Goal: Communication & Community: Answer question/provide support

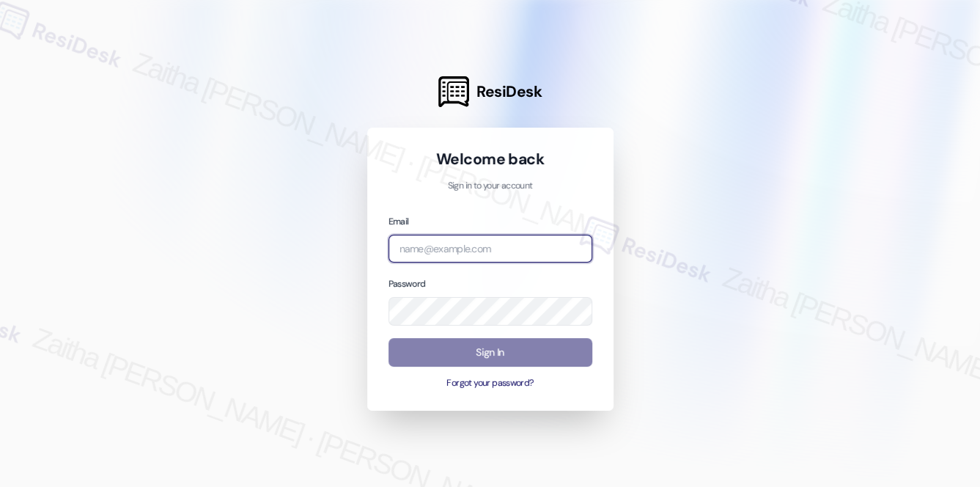
click at [469, 250] on input "email" at bounding box center [490, 249] width 204 height 29
type input "automated-surveys-meridian_management-zaitha.mae.[PERSON_NAME]@meridian_[DOMAIN…"
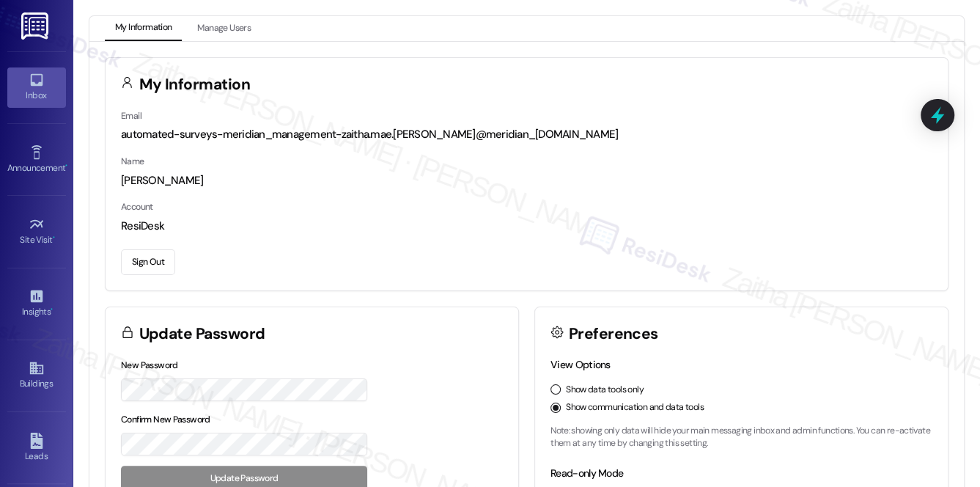
click at [51, 83] on link "Inbox" at bounding box center [36, 87] width 59 height 40
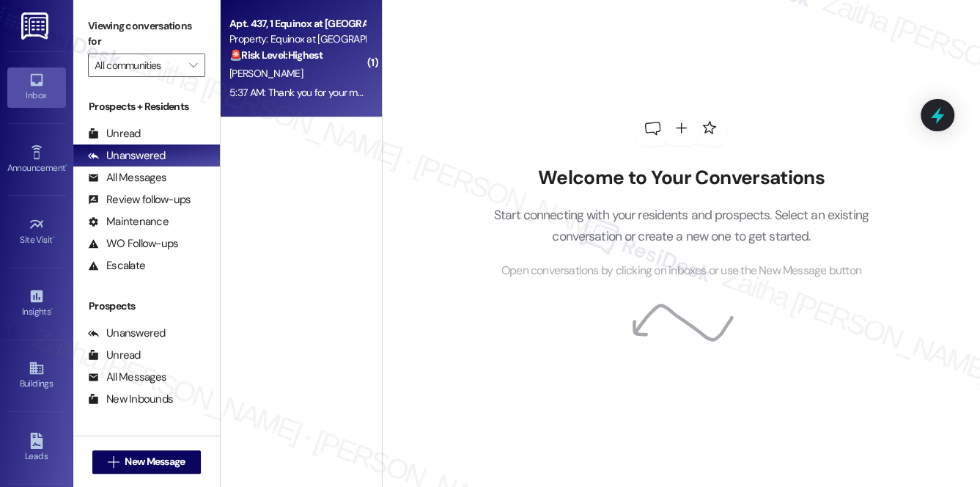
click at [329, 64] on div "[PERSON_NAME]" at bounding box center [297, 73] width 139 height 18
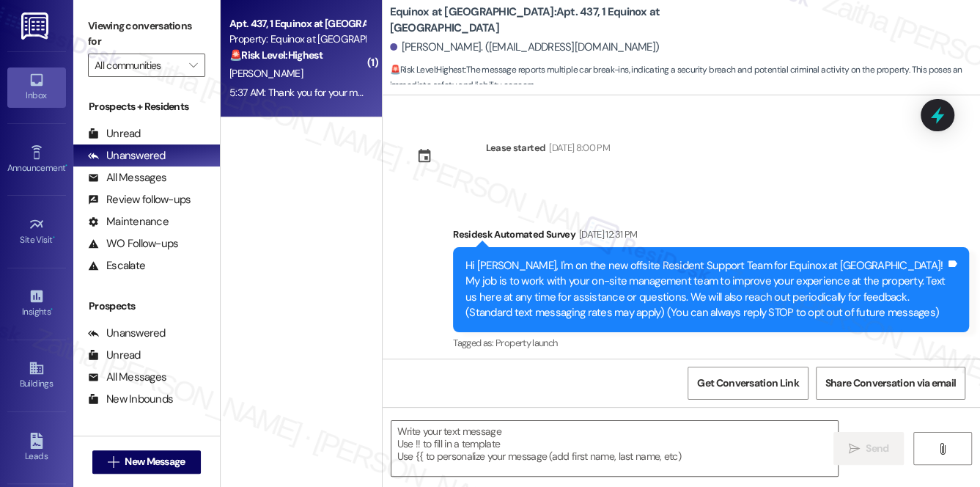
scroll to position [2287, 0]
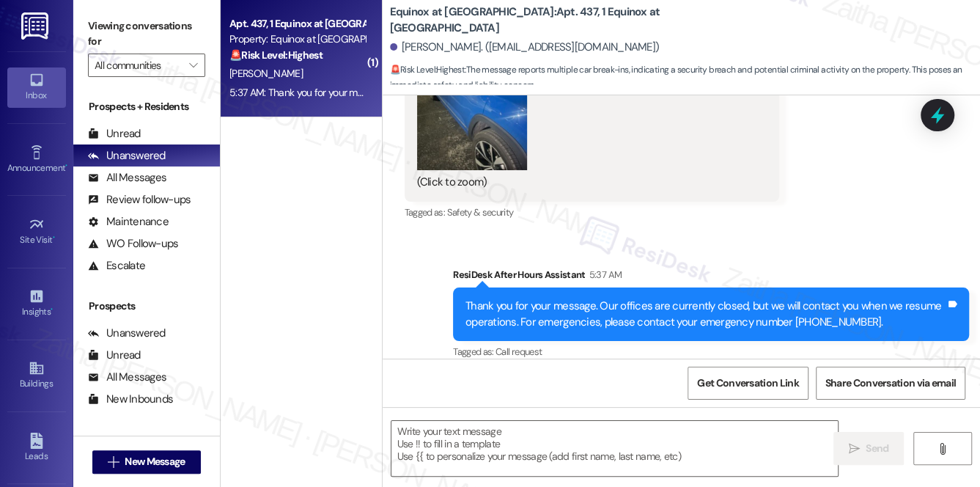
type textarea "Fetching suggested responses. Please feel free to read through the conversation…"
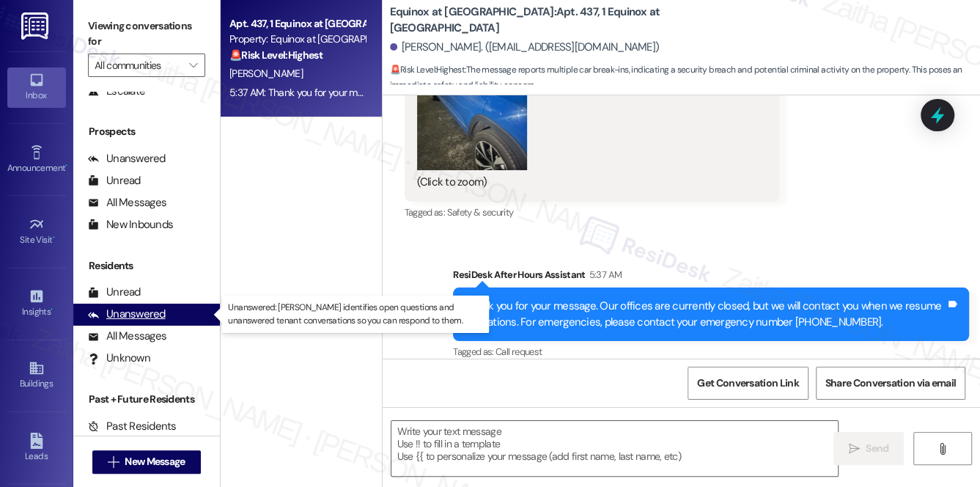
click at [134, 309] on div "Unanswered" at bounding box center [127, 313] width 78 height 15
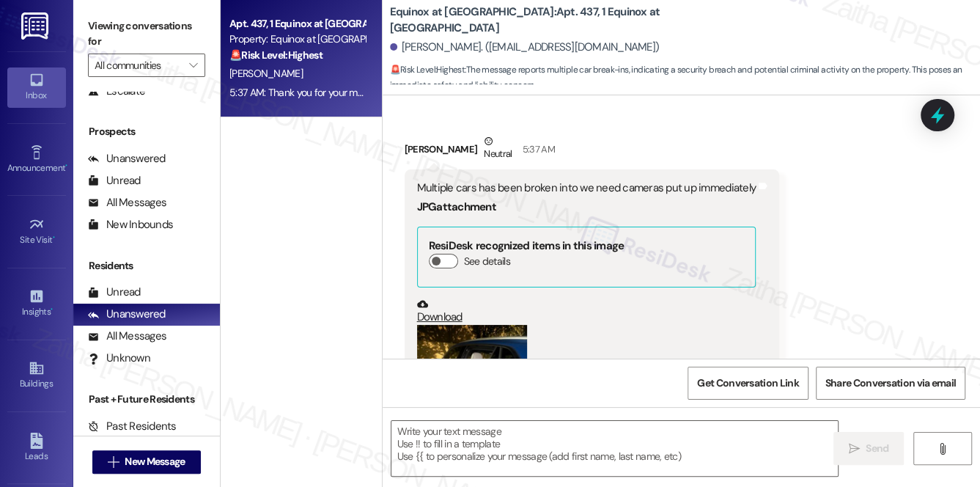
scroll to position [1953, 0]
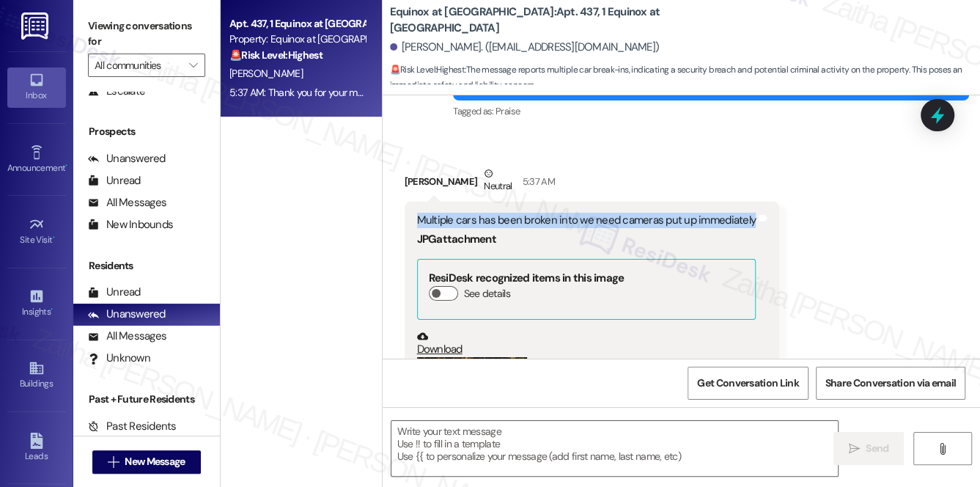
drag, startPoint x: 412, startPoint y: 202, endPoint x: 746, endPoint y: 205, distance: 334.2
click at [746, 205] on div "Multiple cars has been broken into we need cameras put up immediately JPG attac…" at bounding box center [592, 368] width 375 height 333
copy div "Multiple cars has been broken into we need cameras put up immediately"
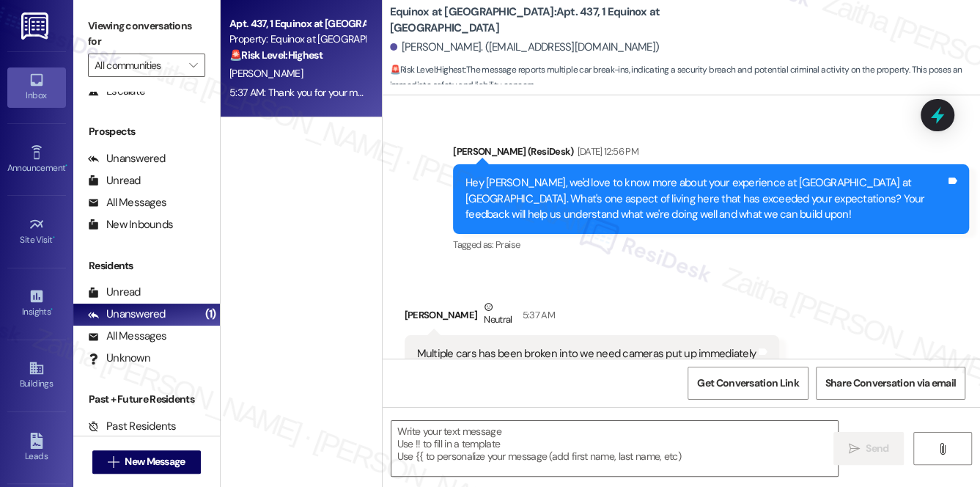
click at [704, 244] on div "Announcement, sent via SMS [PERSON_NAME] (ResiDesk) [DATE] 12:56 PM Hey [PERSON…" at bounding box center [711, 199] width 538 height 133
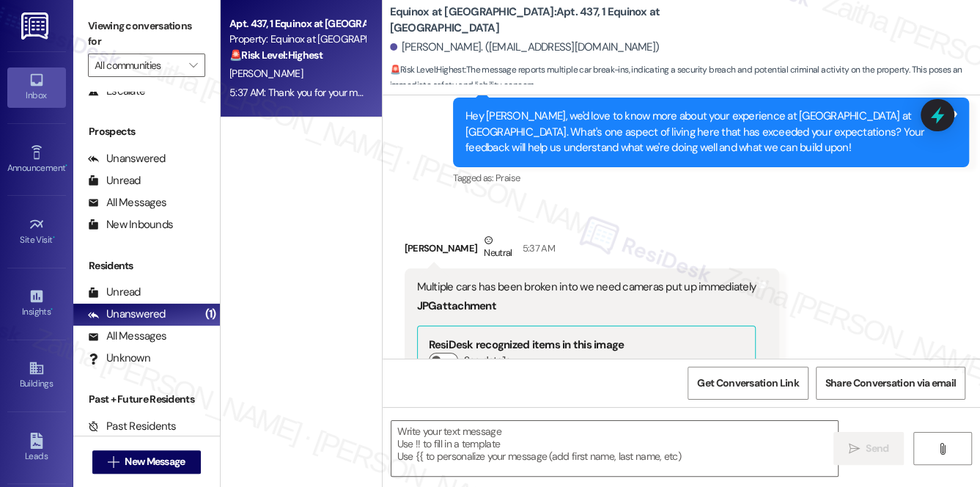
scroll to position [2020, 0]
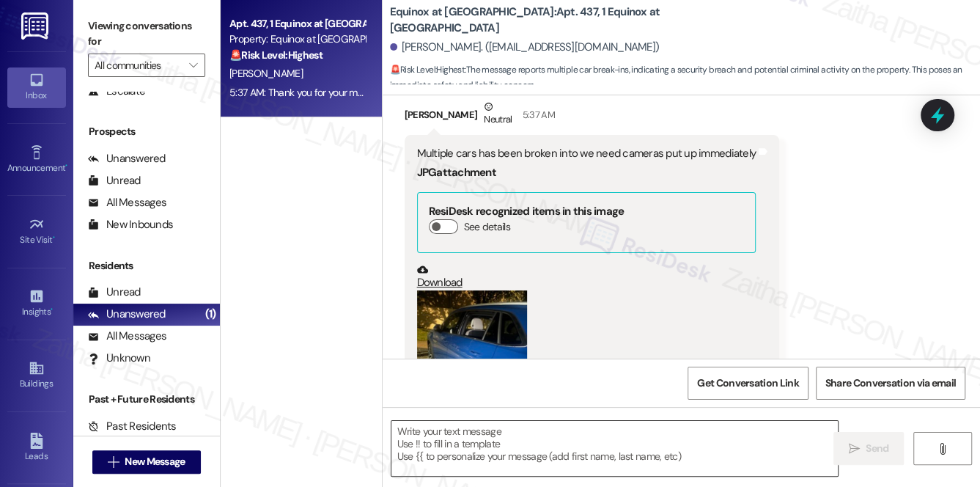
click at [515, 440] on textarea at bounding box center [614, 448] width 447 height 55
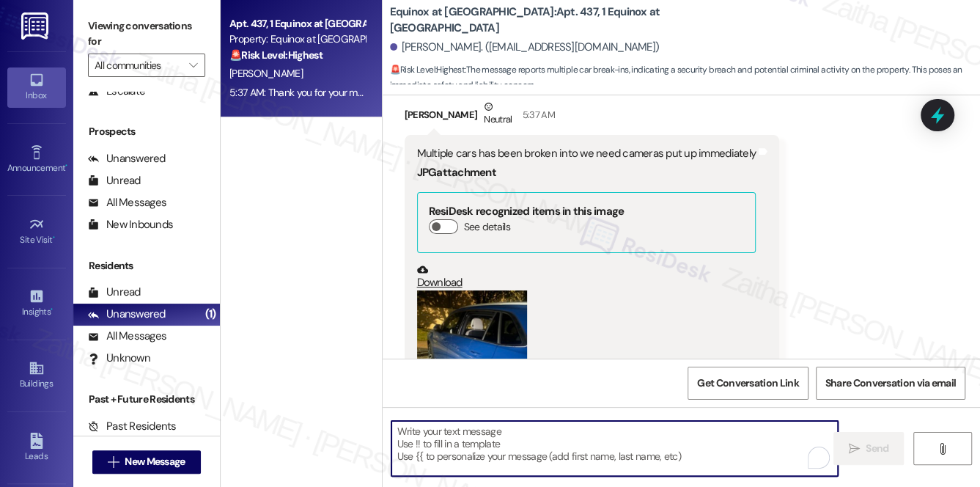
paste textarea "Hi {{first_name}}, I’m really sorry to hear about the break-ins—that’s very con…"
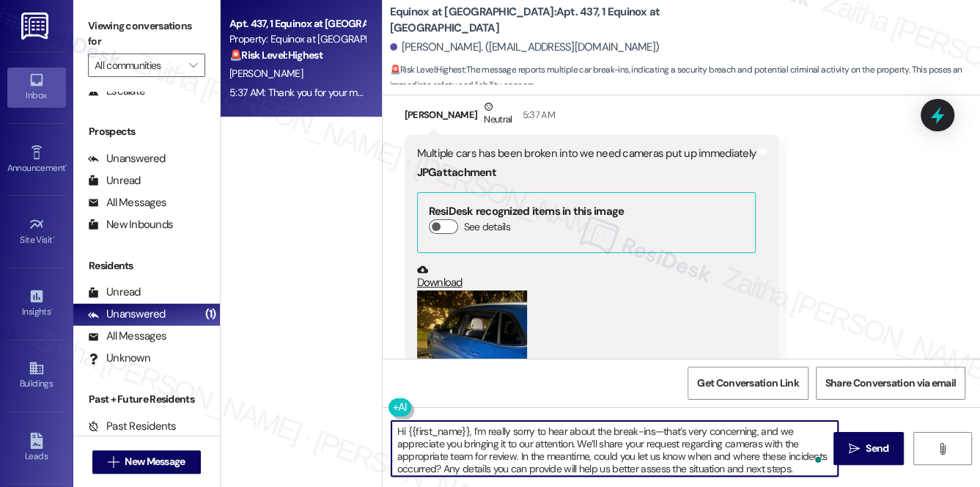
click at [664, 430] on textarea "Hi {{first_name}}, I’m really sorry to hear about the break-ins—that’s very con…" at bounding box center [614, 448] width 447 height 55
click at [422, 456] on textarea "Hi {{first_name}}, I’m really sorry to hear about the break-ins. That’s very co…" at bounding box center [614, 448] width 447 height 55
click at [435, 454] on textarea "Hi {{first_name}}, I’m really sorry to hear about the break-ins. That’s very co…" at bounding box center [614, 448] width 447 height 55
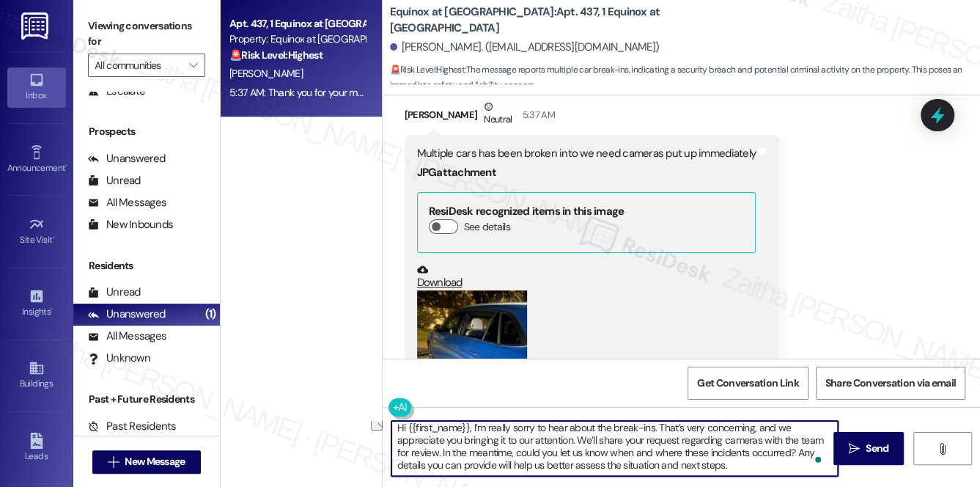
drag, startPoint x: 436, startPoint y: 455, endPoint x: 394, endPoint y: 455, distance: 42.5
click at [394, 455] on textarea "Hi {{first_name}}, I’m really sorry to hear about the break-ins. That’s very co…" at bounding box center [614, 448] width 447 height 55
click at [436, 452] on textarea "Hi {{first_name}}, I’m really sorry to hear about the break-ins. That’s very co…" at bounding box center [614, 448] width 447 height 55
click at [575, 452] on textarea "Hi {{first_name}}, I’m really sorry to hear about the break-ins. That’s very co…" at bounding box center [614, 448] width 447 height 55
type textarea "Hi {{first_name}}, I’m really sorry to hear about the break-ins. That’s very co…"
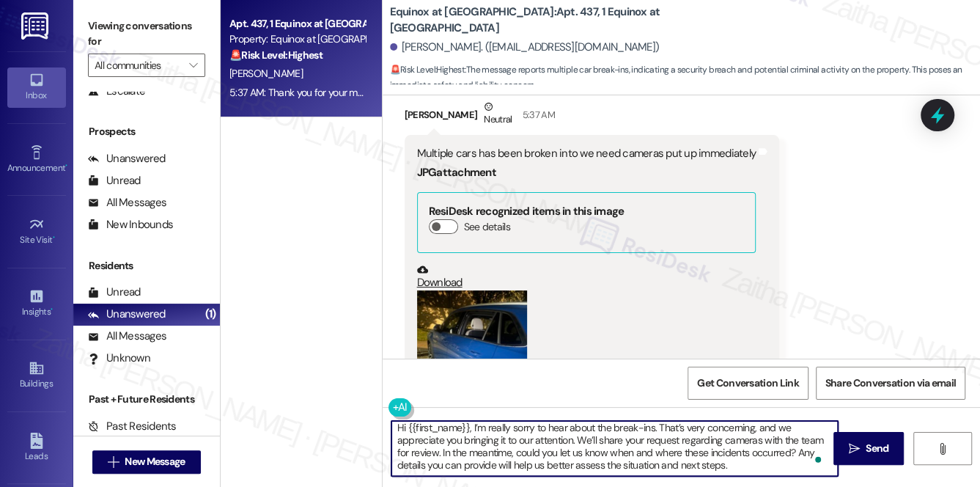
click at [467, 311] on button "Zoom image" at bounding box center [472, 363] width 110 height 147
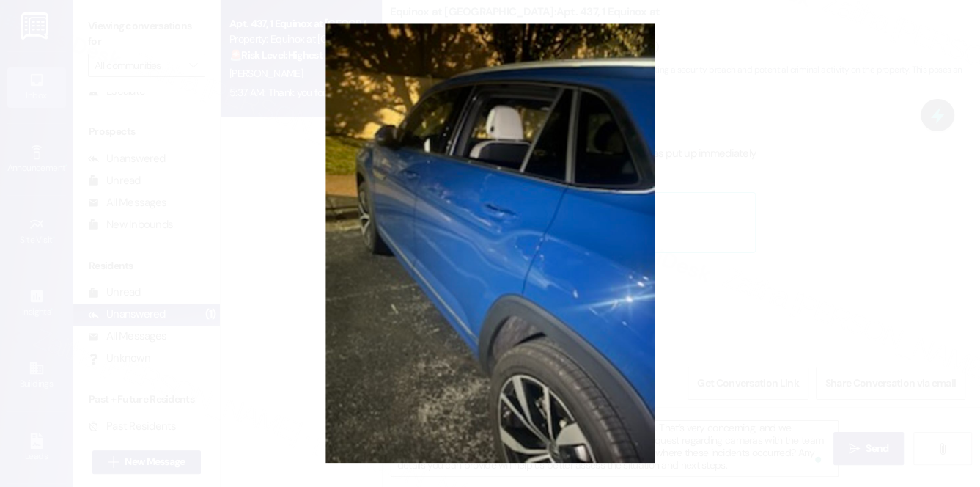
click at [816, 236] on button "Unzoom image" at bounding box center [490, 243] width 980 height 487
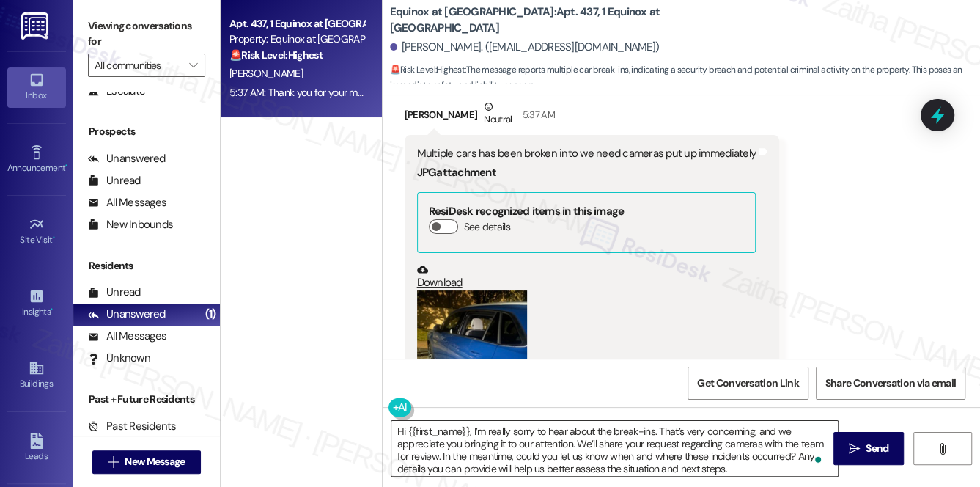
scroll to position [0, 0]
click at [883, 446] on span "Send" at bounding box center [877, 447] width 23 height 15
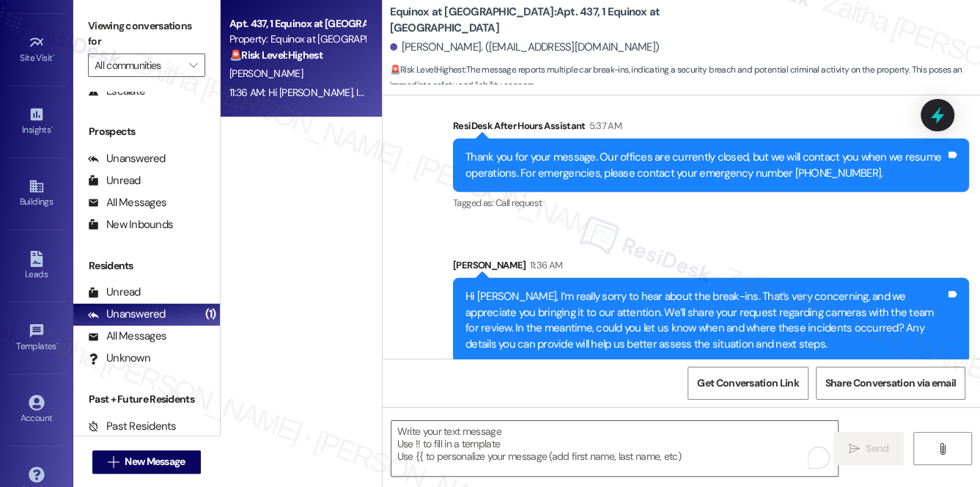
scroll to position [199, 0]
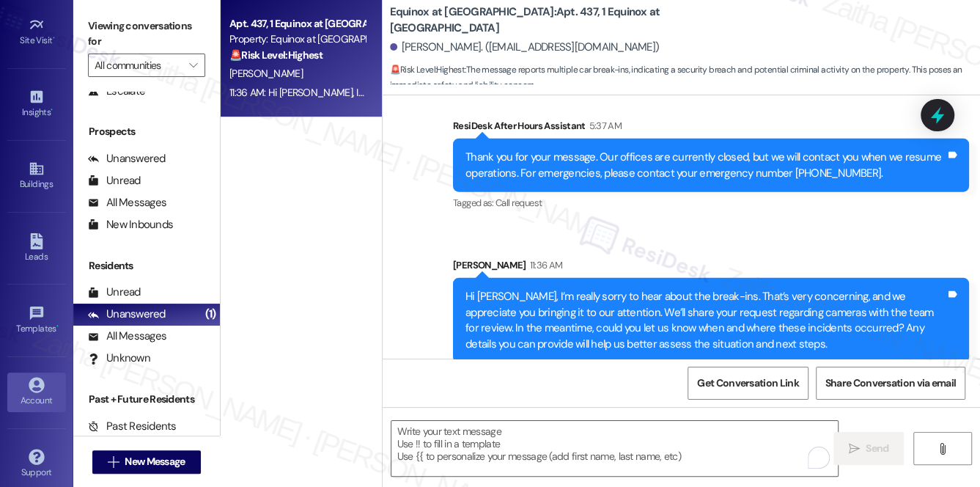
click at [34, 386] on icon at bounding box center [36, 384] width 15 height 15
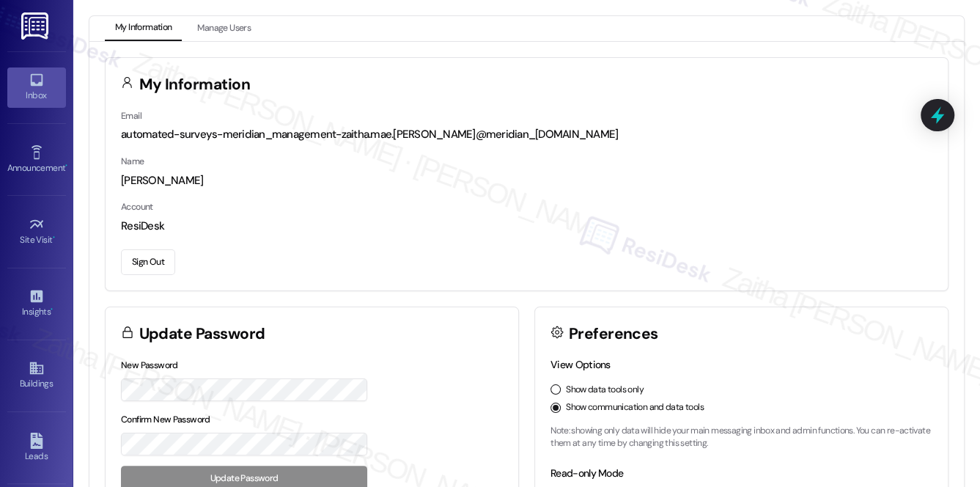
click at [34, 83] on icon at bounding box center [37, 80] width 16 height 16
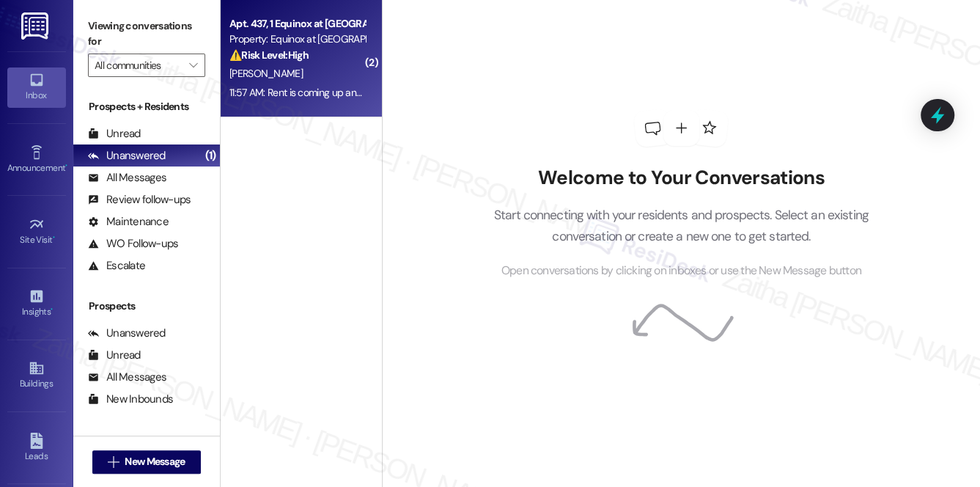
click at [320, 76] on div "[PERSON_NAME]" at bounding box center [297, 73] width 139 height 18
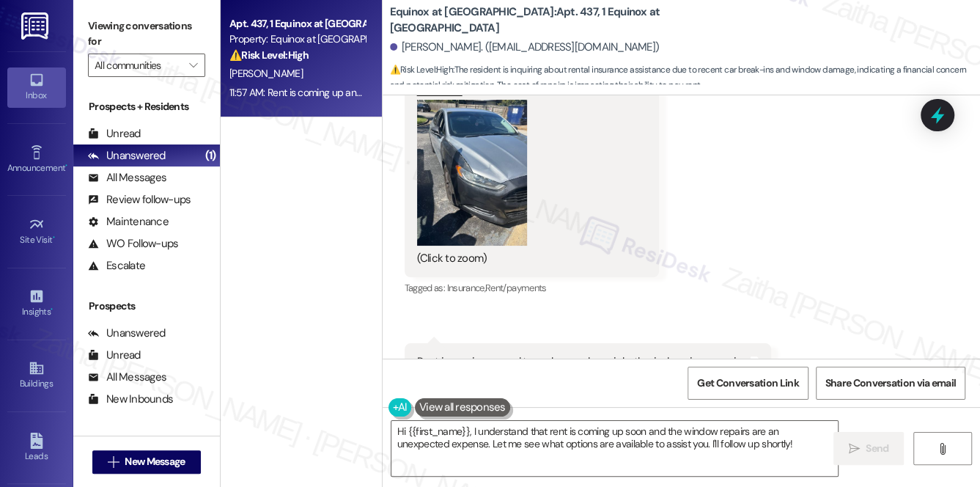
scroll to position [2982, 0]
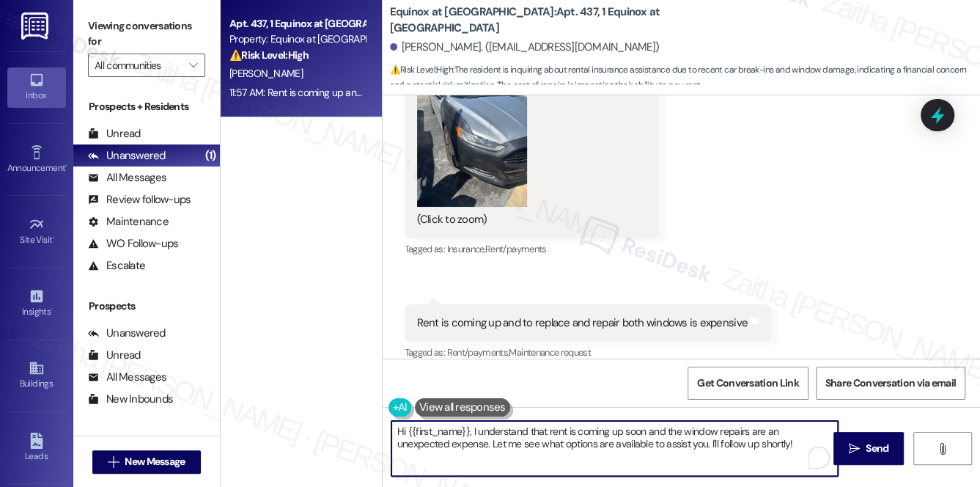
drag, startPoint x: 397, startPoint y: 430, endPoint x: 743, endPoint y: 460, distance: 347.9
click at [756, 468] on textarea "Hi {{first_name}}, I understand that rent is coming up soon and the window repa…" at bounding box center [614, 448] width 447 height 55
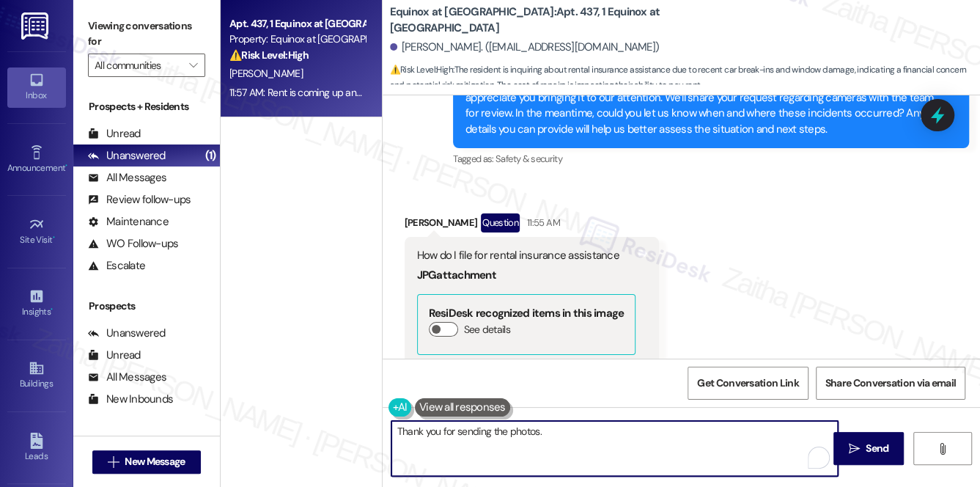
scroll to position [2649, 0]
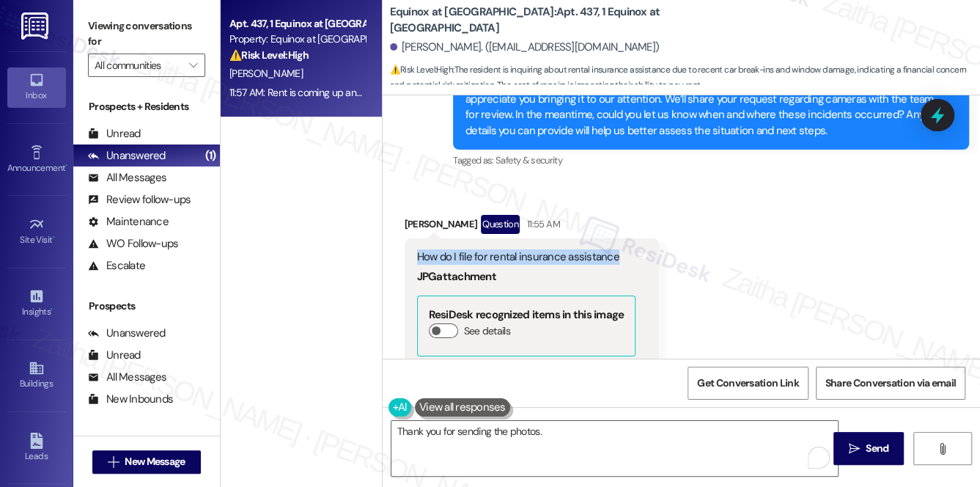
drag, startPoint x: 408, startPoint y: 243, endPoint x: 611, endPoint y: 236, distance: 203.9
click at [611, 238] on div "How do I file for rental insurance assistance JPG attachment ResiDesk recognize…" at bounding box center [532, 404] width 255 height 333
copy div "How do I file for rental insurance assistance"
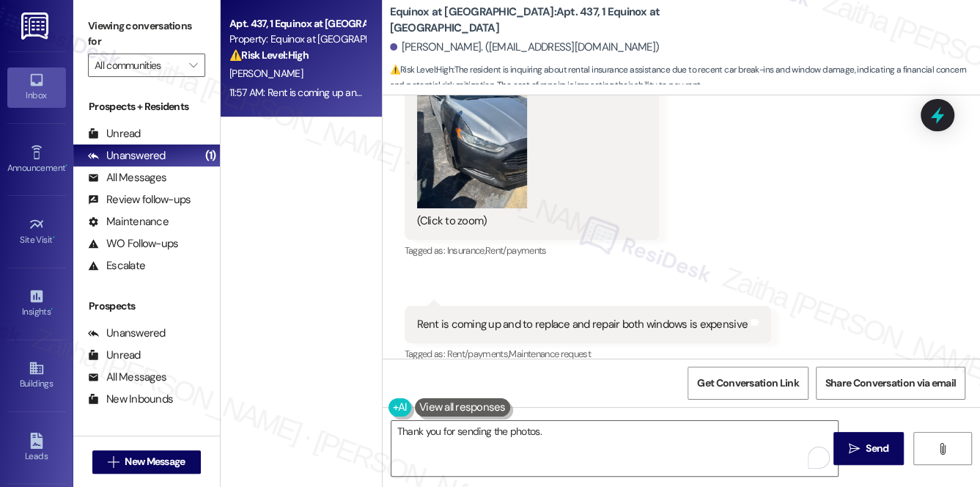
scroll to position [2982, 0]
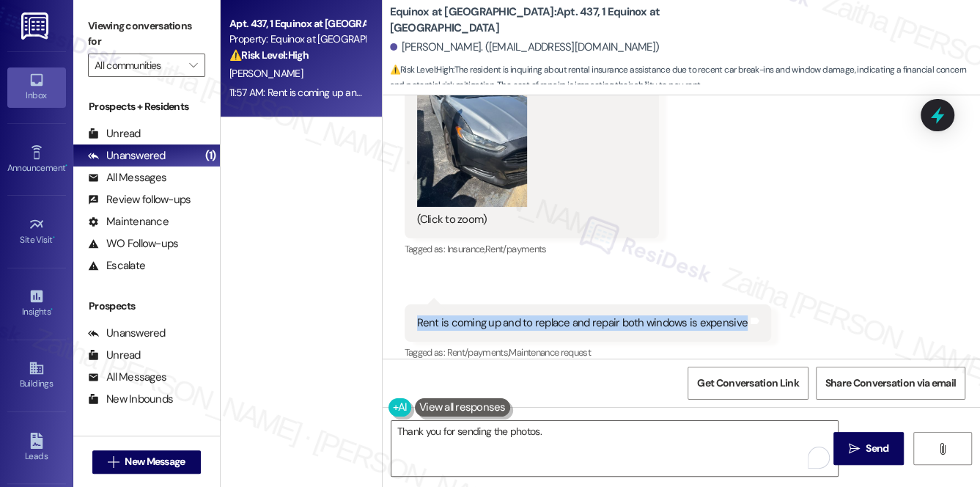
drag, startPoint x: 412, startPoint y: 299, endPoint x: 739, endPoint y: 320, distance: 327.5
click at [739, 320] on div "Rent is coming up and to replace and repair both windows is expensive Tags and …" at bounding box center [588, 322] width 366 height 37
copy div "Rent is coming up and to replace and repair both windows is expensive"
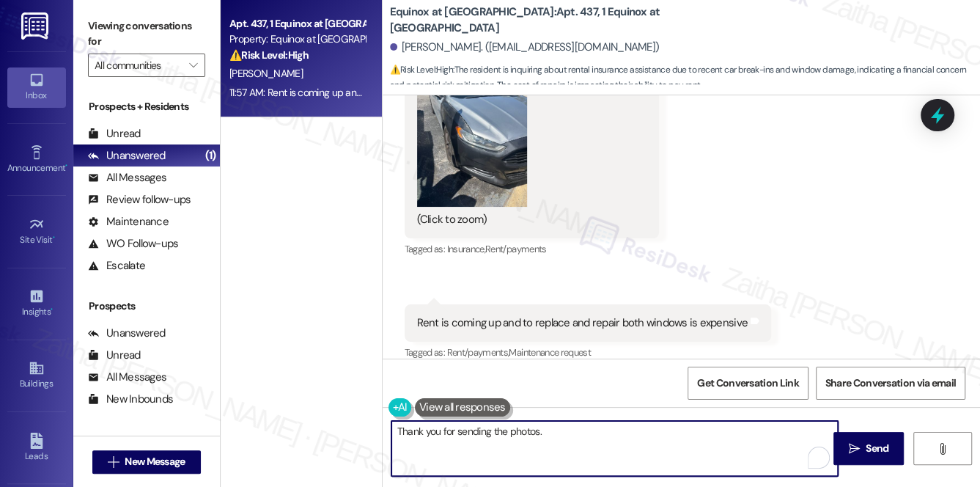
click at [565, 431] on textarea "Thank you for sending the photos." at bounding box center [614, 448] width 447 height 55
paste textarea "I’ll check with our team regarding the process for rental insurance assistance …"
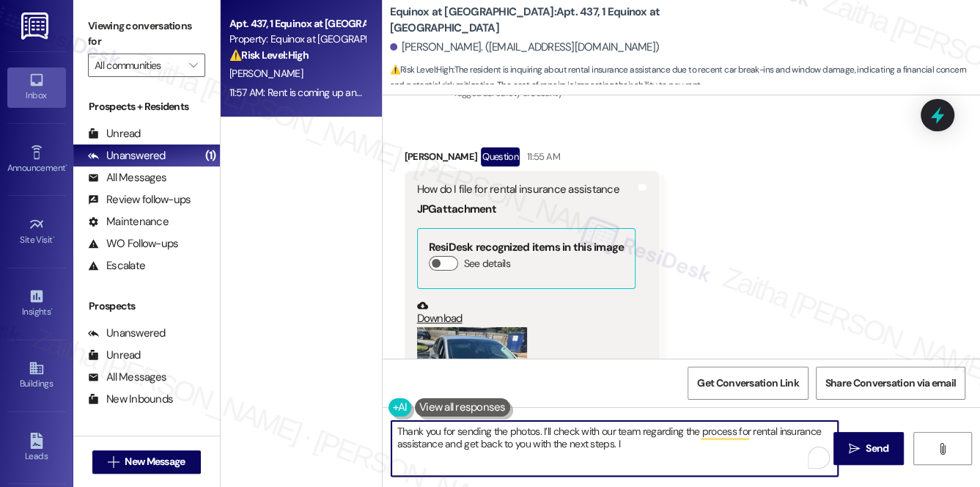
scroll to position [2716, 0]
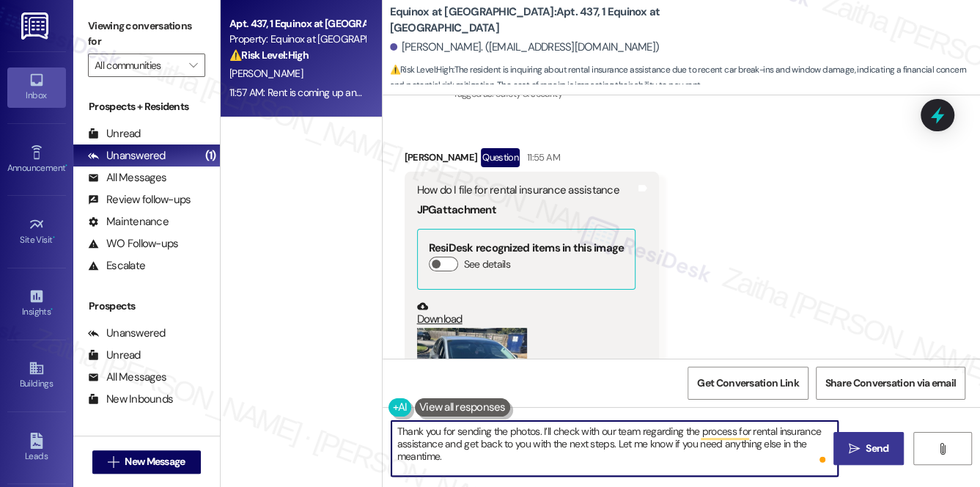
type textarea "Thank you for sending the photos. I’ll check with our team regarding the proces…"
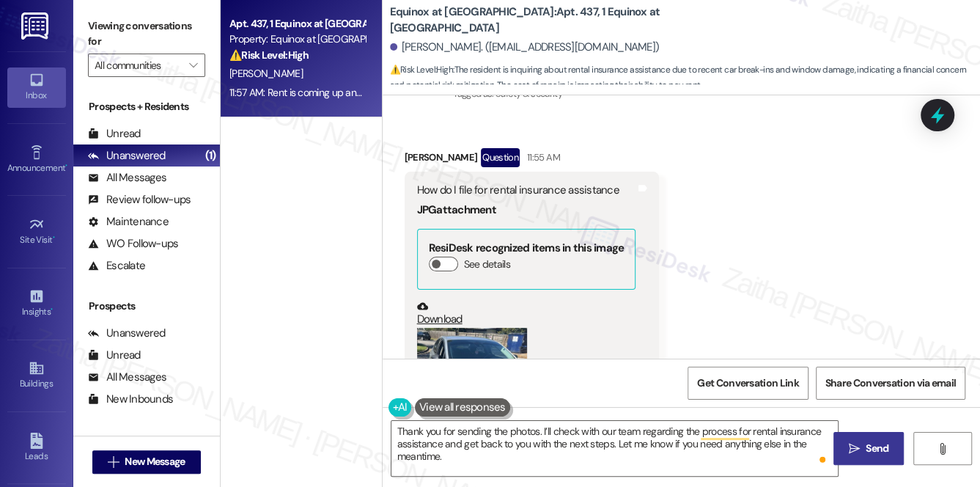
click at [868, 447] on span "Send" at bounding box center [877, 447] width 23 height 15
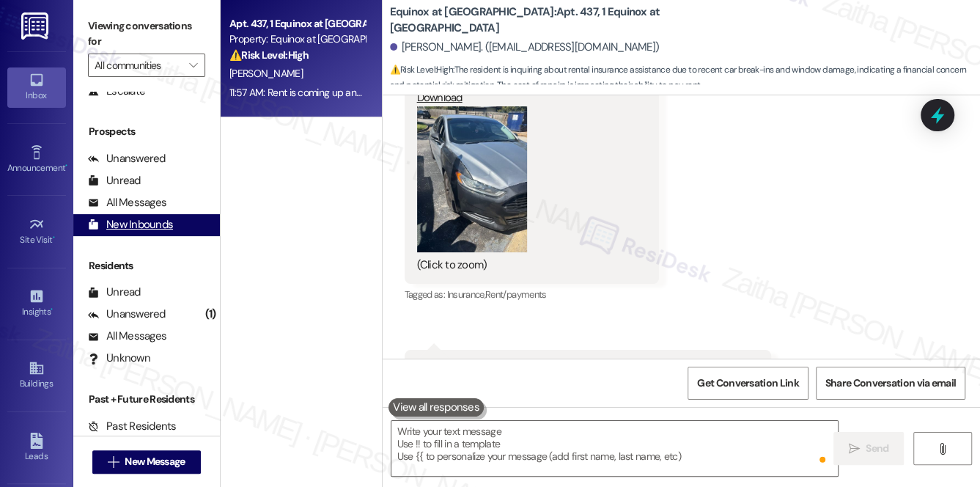
scroll to position [2982, 0]
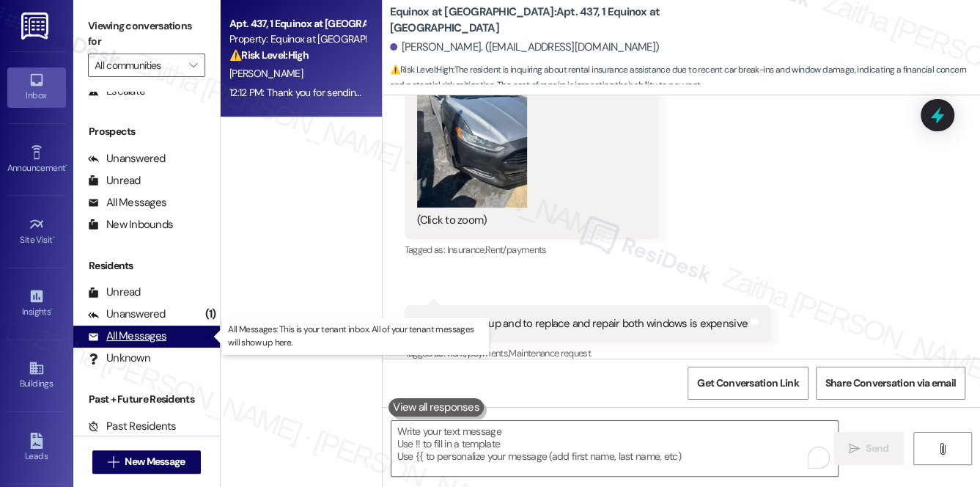
click at [147, 339] on div "All Messages" at bounding box center [127, 335] width 78 height 15
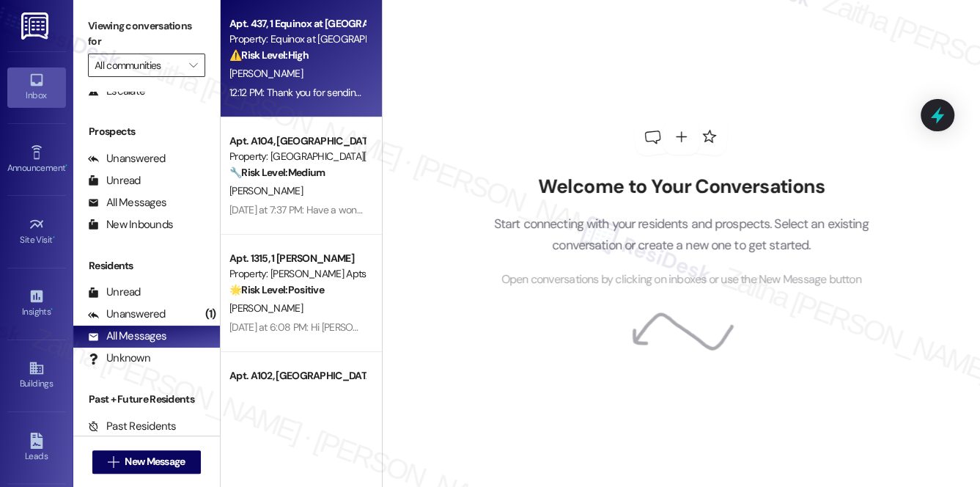
click at [158, 57] on input "All communities" at bounding box center [138, 65] width 87 height 23
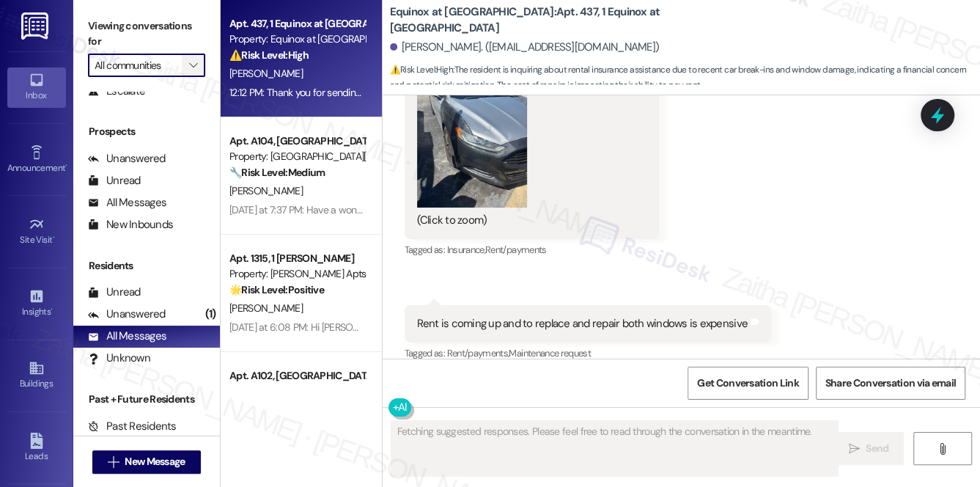
click at [186, 64] on span "" at bounding box center [193, 65] width 14 height 23
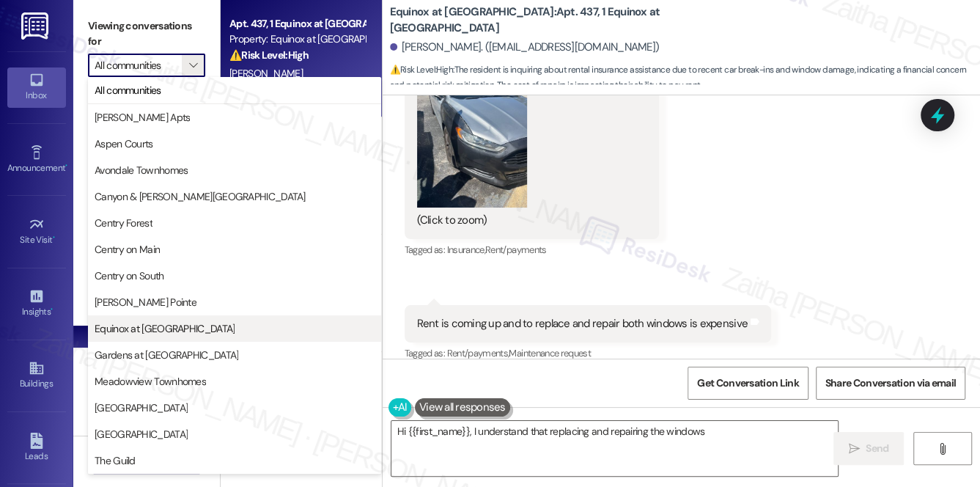
type textarea "Hi {{first_name}}, I understand that replacing and repairing the windows is"
click at [163, 331] on span "Equinox at [GEOGRAPHIC_DATA]" at bounding box center [165, 328] width 140 height 15
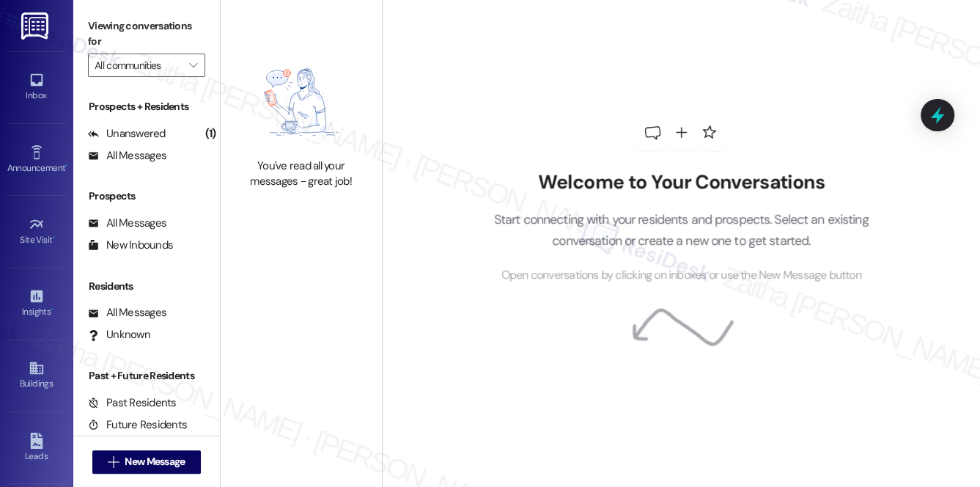
type input "Equinox at [GEOGRAPHIC_DATA]"
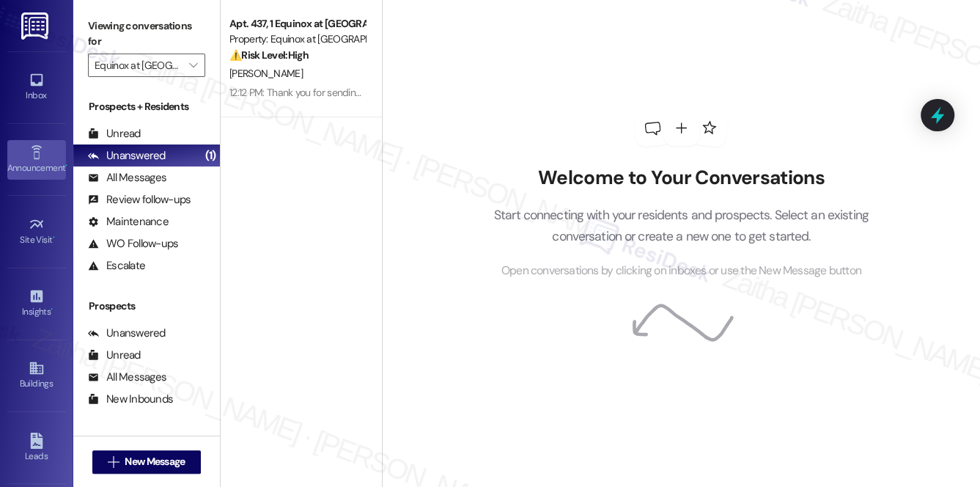
click at [42, 168] on div "Announcement •" at bounding box center [36, 168] width 73 height 15
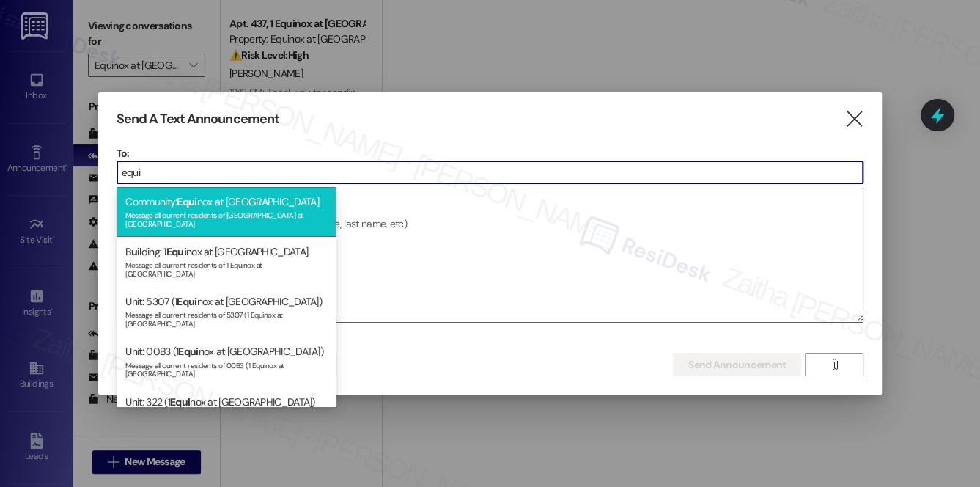
type input "equi"
click at [282, 204] on div "Community: Equi nox at [GEOGRAPHIC_DATA] Message all current residents of [GEOG…" at bounding box center [227, 212] width 220 height 50
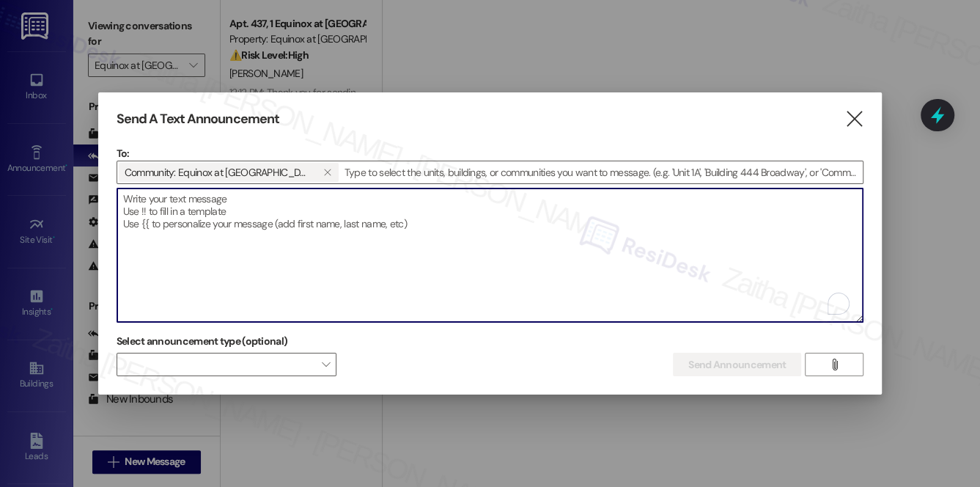
click at [244, 204] on textarea "To enrich screen reader interactions, please activate Accessibility in Grammarl…" at bounding box center [490, 254] width 746 height 133
paste textarea "Hi {{first_name}}, I'm working with {{property}} on a survey to understand how …"
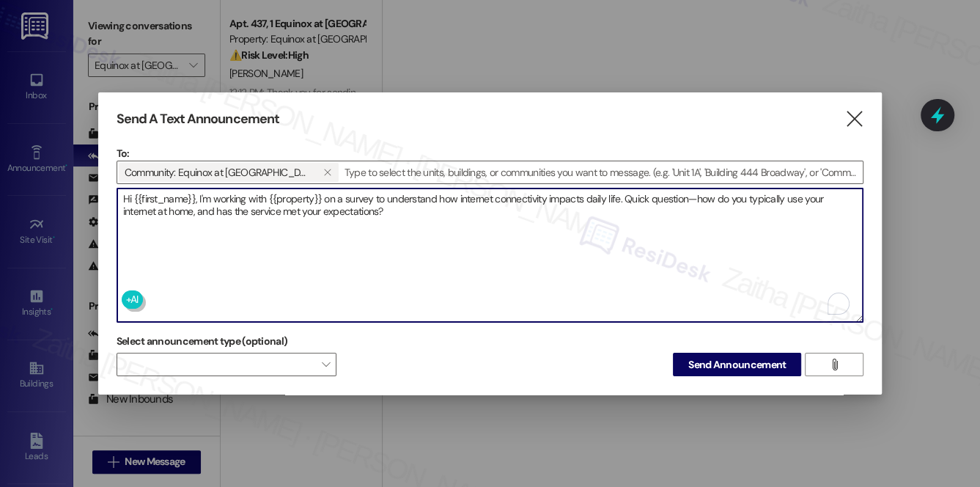
type textarea "Hi {{first_name}}, I'm working with {{property}} on a survey to understand how …"
click at [712, 357] on span "Send Announcement" at bounding box center [736, 364] width 97 height 15
